Goal: Information Seeking & Learning: Learn about a topic

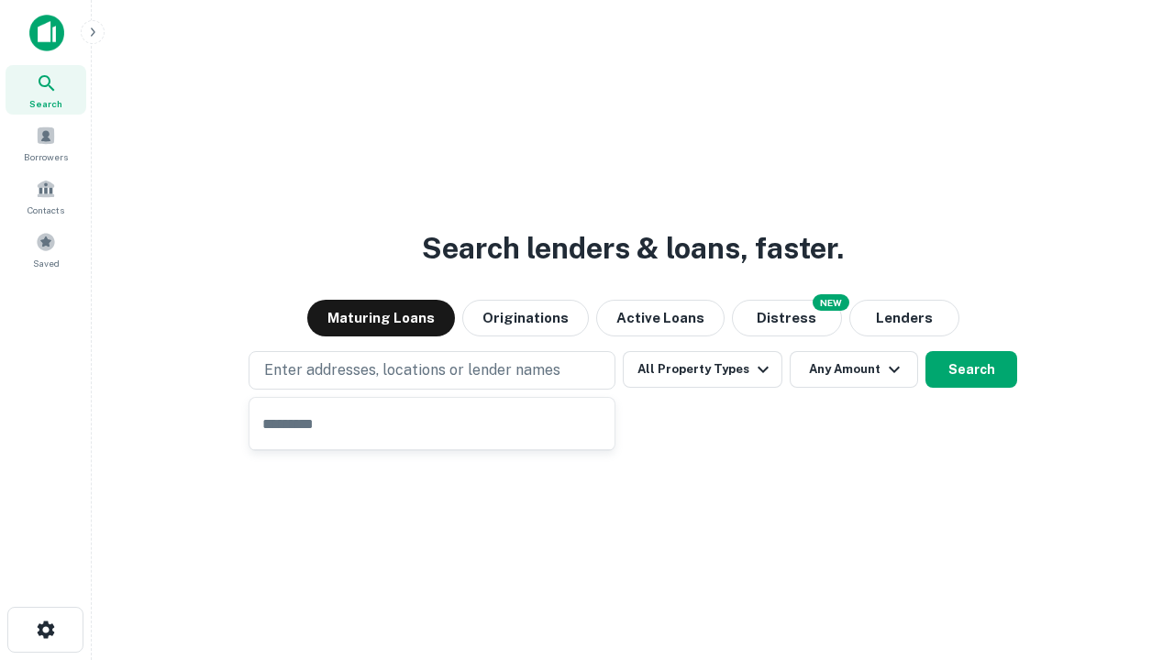
type input "**********"
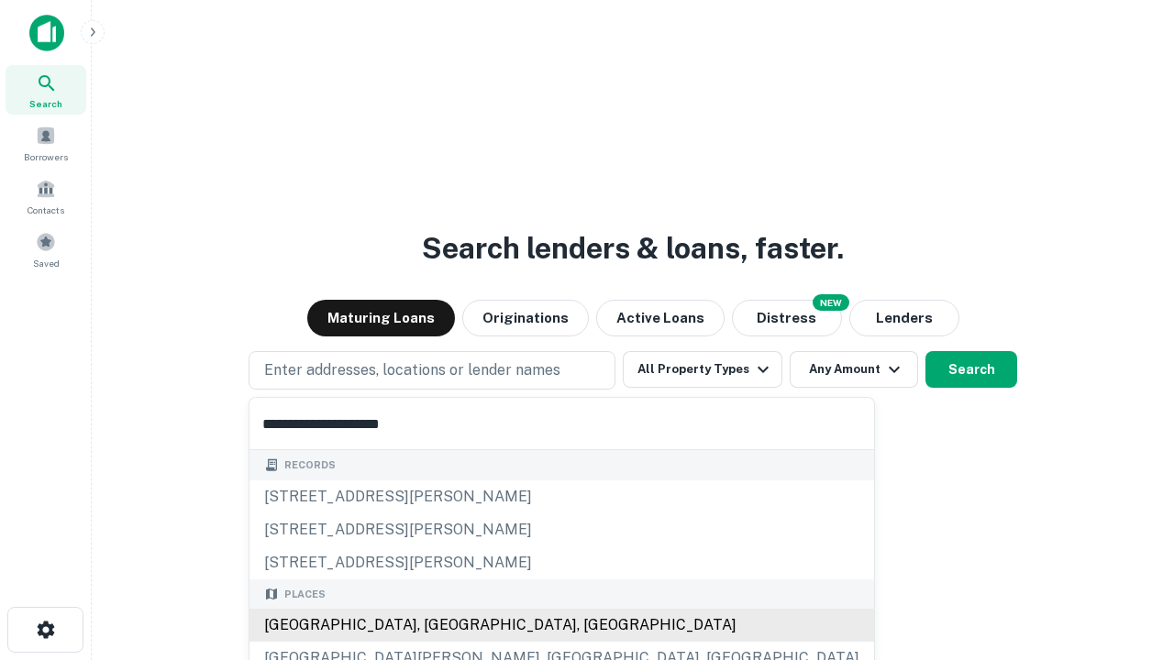
click at [438, 626] on div "[GEOGRAPHIC_DATA], [GEOGRAPHIC_DATA], [GEOGRAPHIC_DATA]" at bounding box center [561, 625] width 625 height 33
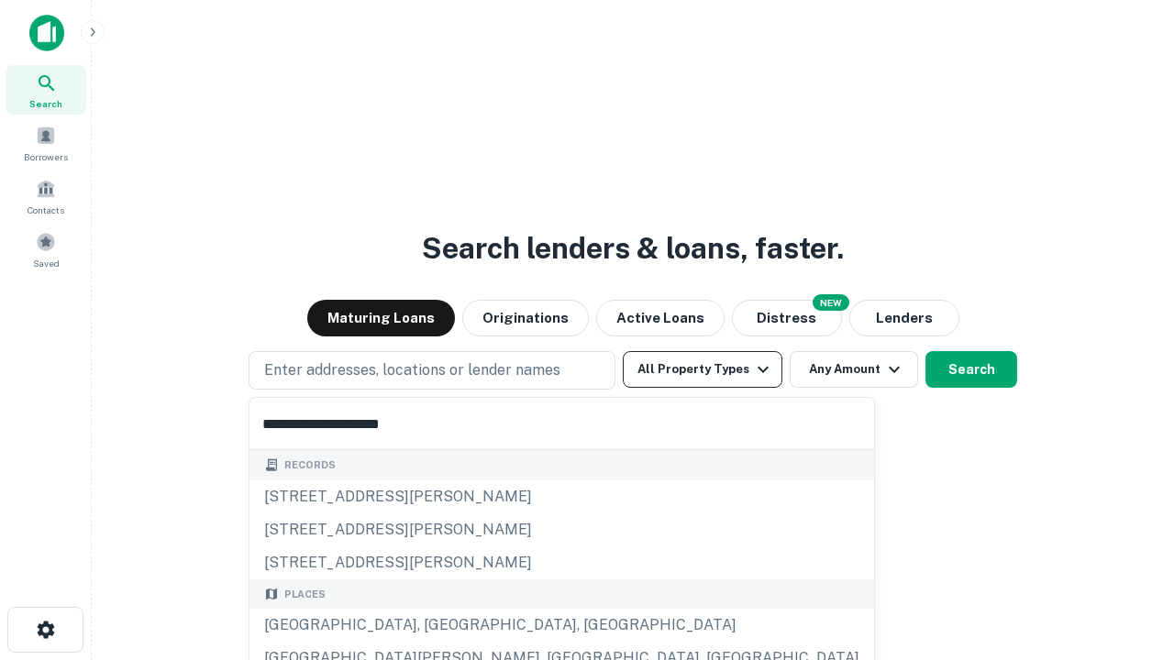
click at [703, 370] on button "All Property Types" at bounding box center [703, 369] width 160 height 37
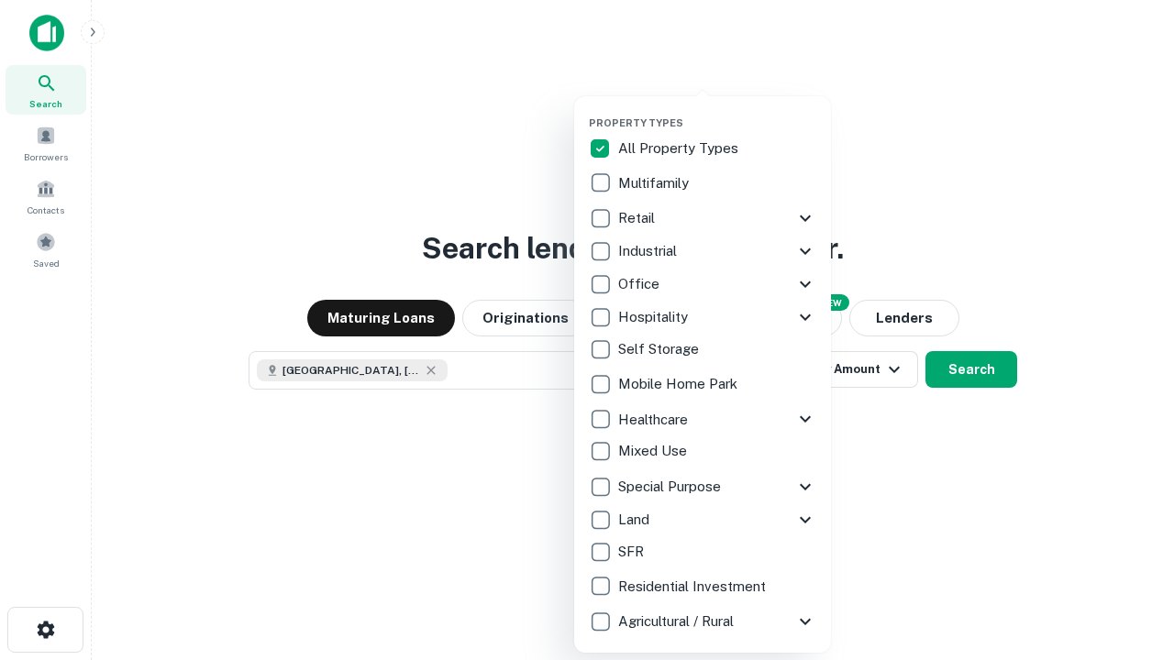
click at [717, 111] on button "button" at bounding box center [717, 111] width 257 height 1
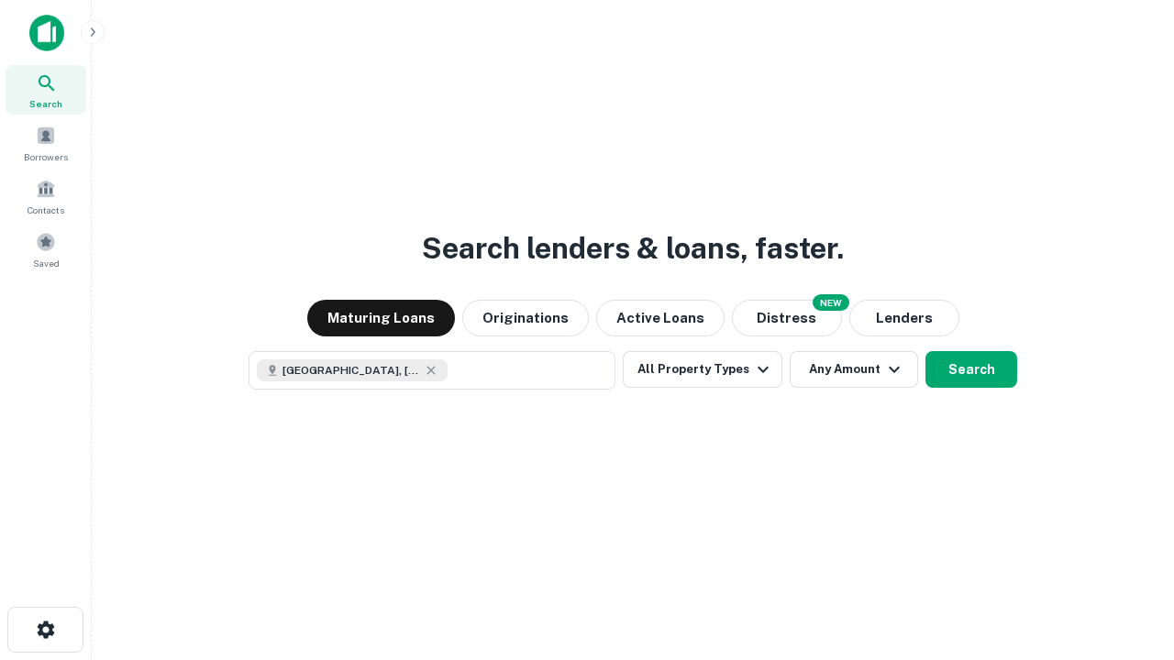
scroll to position [29, 0]
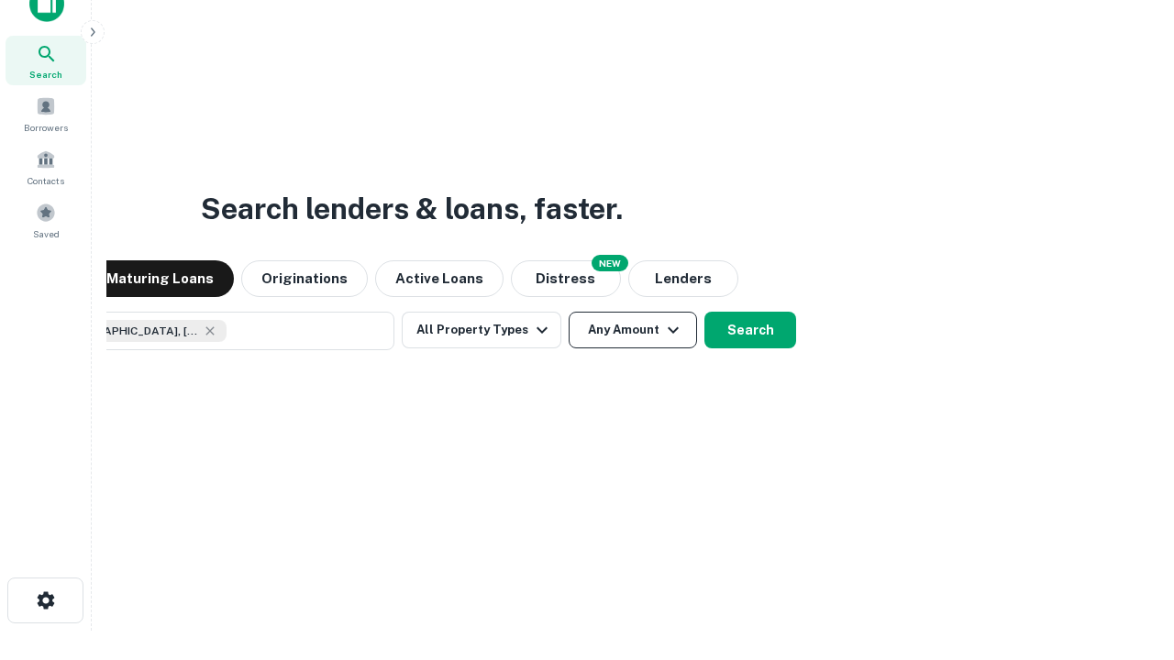
click at [569, 312] on button "Any Amount" at bounding box center [633, 330] width 128 height 37
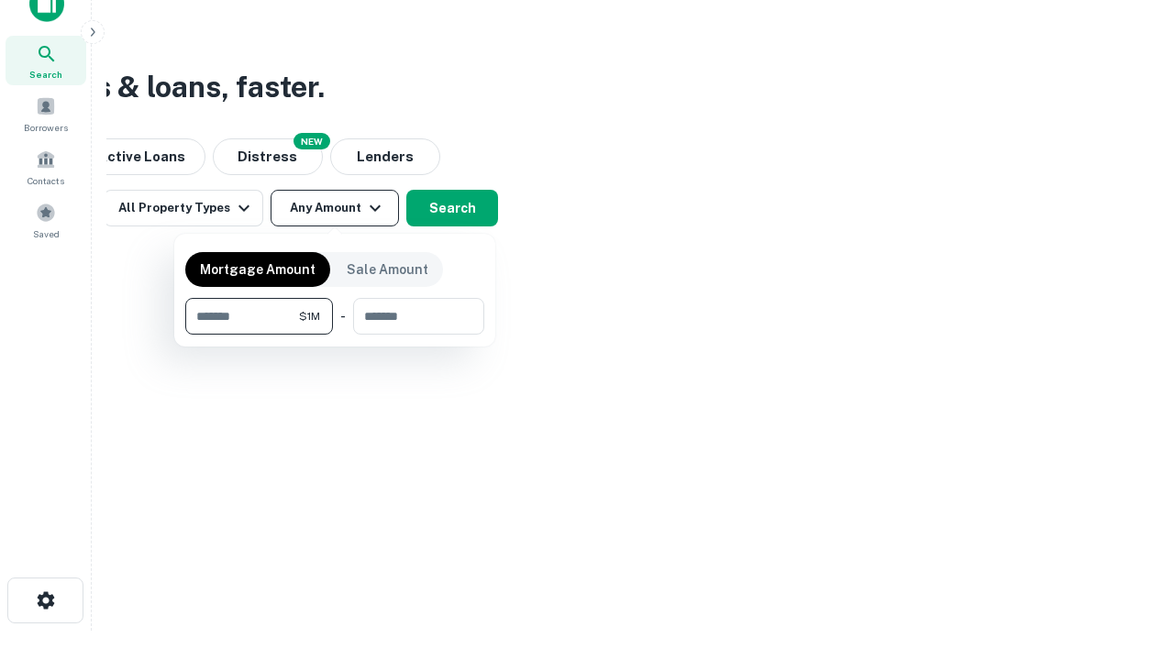
type input "*******"
click at [335, 335] on button "button" at bounding box center [334, 335] width 299 height 1
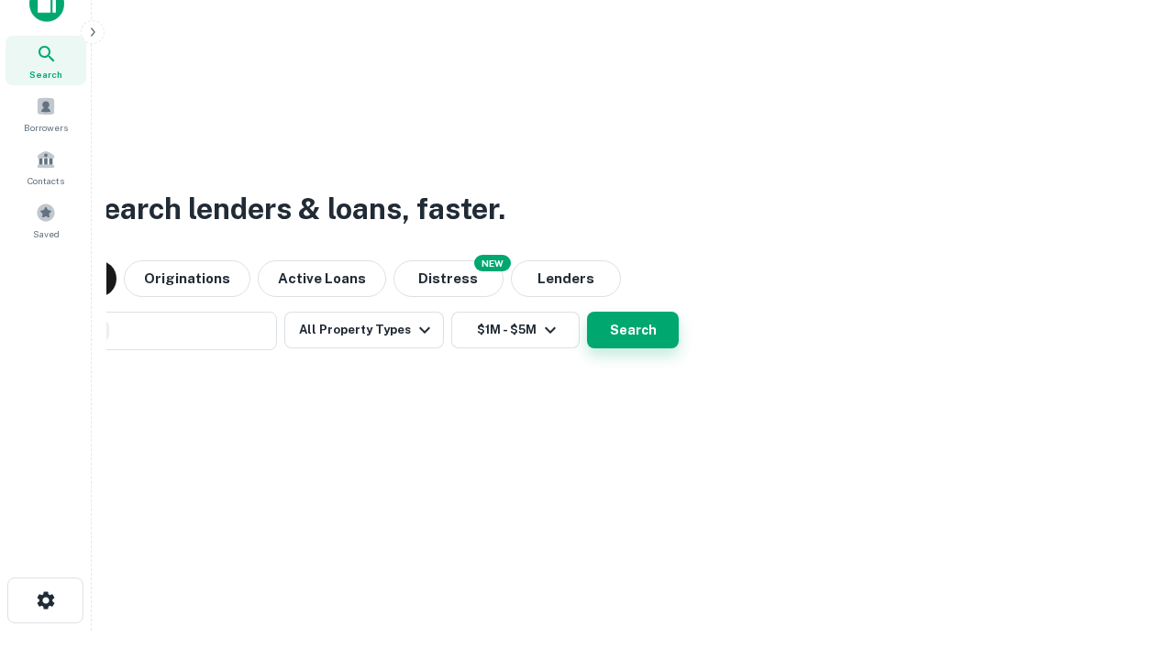
click at [587, 312] on button "Search" at bounding box center [633, 330] width 92 height 37
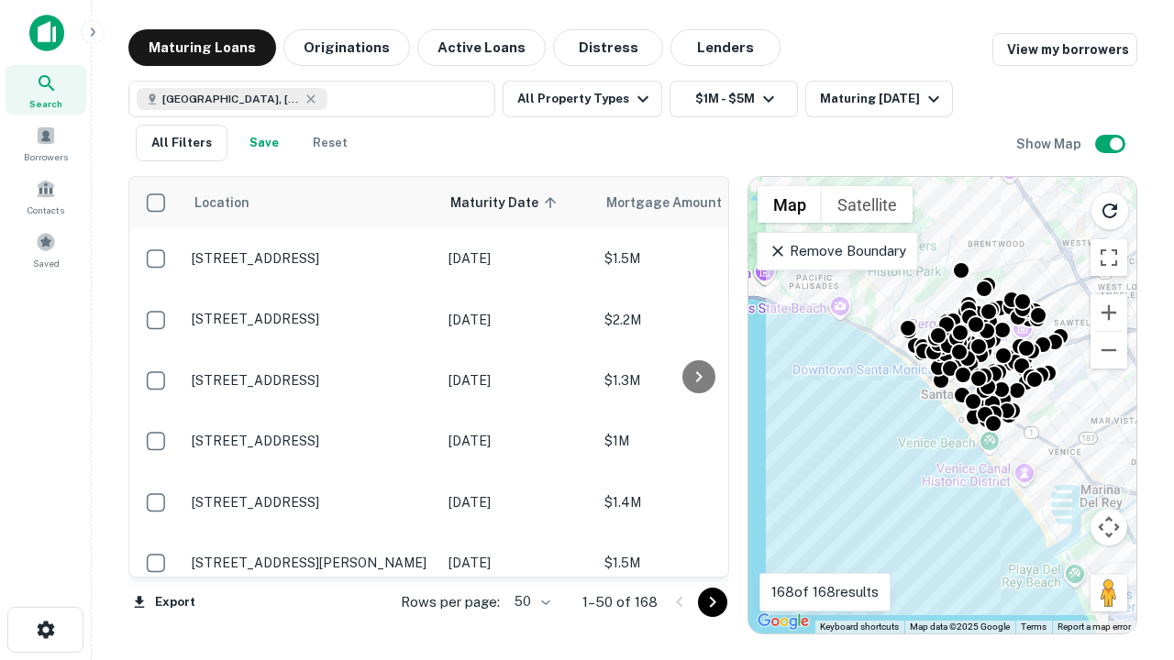
click at [529, 602] on body "Search Borrowers Contacts Saved Maturing Loans Originations Active Loans Distre…" at bounding box center [587, 330] width 1174 height 660
click at [530, 556] on li "25" at bounding box center [530, 555] width 53 height 33
